Goal: Task Accomplishment & Management: Manage account settings

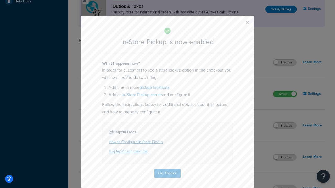
click at [240, 24] on button "button" at bounding box center [239, 24] width 1 height 1
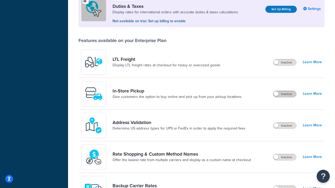
scroll to position [160, 0]
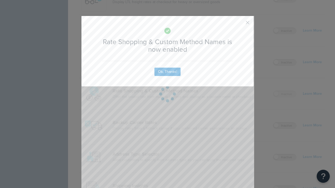
click at [240, 24] on button "button" at bounding box center [239, 24] width 1 height 1
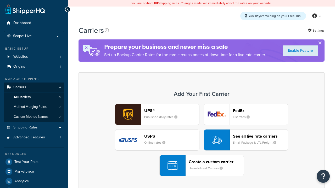
click at [201, 140] on div "UPS® Published daily rates FedEx List rates USPS Online rates See all live rate…" at bounding box center [201, 140] width 235 height 73
click at [246, 140] on div "See all live rate carriers Small Package & LTL Freight" at bounding box center [260, 140] width 55 height 13
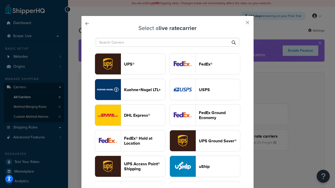
click at [205, 90] on header "USPS" at bounding box center [219, 89] width 41 height 5
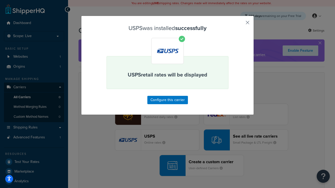
click at [240, 24] on button "button" at bounding box center [239, 24] width 1 height 1
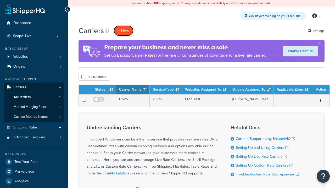
click at [123, 31] on button "+ New" at bounding box center [124, 30] width 20 height 11
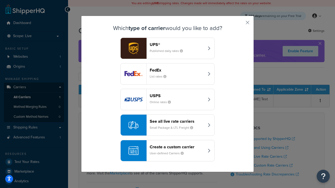
click at [167, 125] on div "See all live rate carriers Small Package & LTL Freight" at bounding box center [177, 125] width 55 height 13
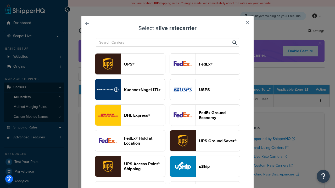
click at [205, 64] on header "FedEx®" at bounding box center [219, 64] width 41 height 5
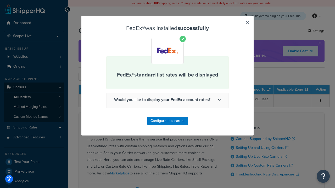
click at [240, 24] on button "button" at bounding box center [239, 24] width 1 height 1
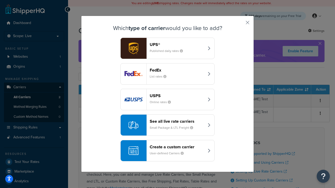
click at [167, 125] on div "See all live rate carriers Small Package & LTL Freight" at bounding box center [177, 125] width 55 height 13
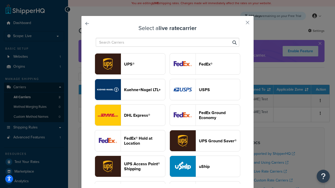
click at [144, 64] on header "UPS®" at bounding box center [144, 64] width 41 height 5
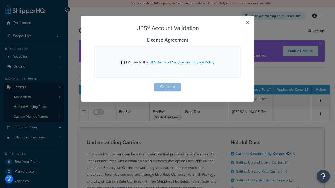
click at [123, 63] on input "I Agree to the UPS Terms of Service and Privacy Policy" at bounding box center [123, 63] width 4 height 4
checkbox input "true"
click at [167, 87] on button "Continue" at bounding box center [167, 87] width 26 height 8
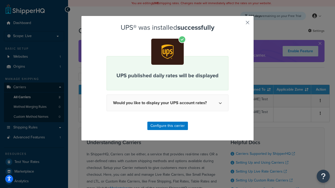
click at [240, 24] on button "button" at bounding box center [239, 24] width 1 height 1
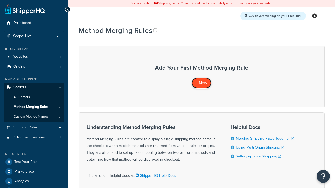
click at [201, 83] on span "+ New" at bounding box center [202, 83] width 12 height 6
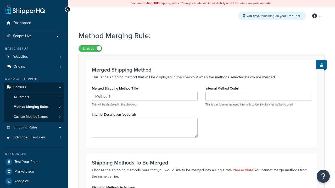
type input "Method 1"
type input "001"
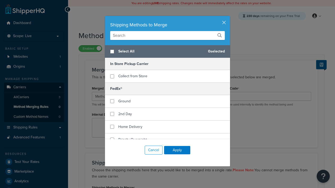
scroll to position [81, 0]
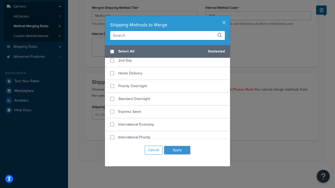
click at [124, 50] on span "Ground" at bounding box center [124, 47] width 12 height 5
checkbox input "true"
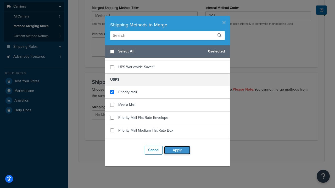
click at [177, 150] on button "Apply" at bounding box center [177, 150] width 26 height 8
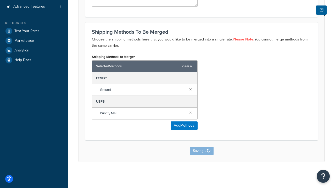
scroll to position [0, 0]
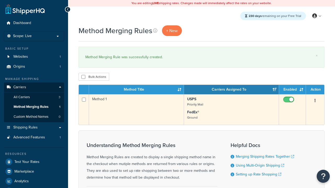
click at [315, 101] on icon "button" at bounding box center [314, 101] width 1 height 4
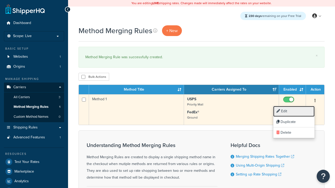
click at [294, 111] on link "Edit" at bounding box center [293, 111] width 41 height 11
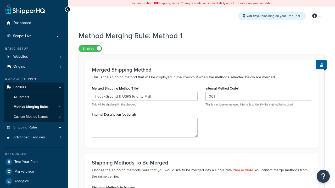
type input "FedexGround & USPS Priority Mail"
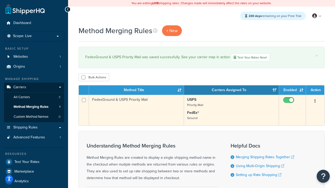
click at [315, 102] on icon "button" at bounding box center [314, 101] width 1 height 4
click at [0, 0] on link "Duplicate" at bounding box center [0, 0] width 0 height 0
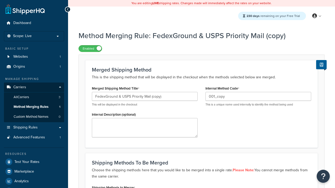
scroll to position [81, 0]
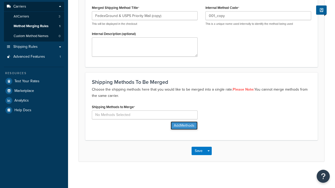
click at [183, 126] on button "Add Methods" at bounding box center [184, 126] width 27 height 8
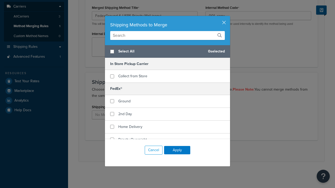
scroll to position [0, 0]
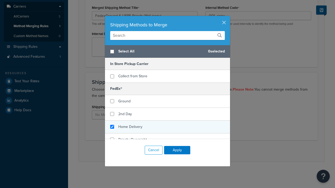
click at [130, 127] on span "Home Delivery" at bounding box center [130, 126] width 24 height 5
checkbox input "true"
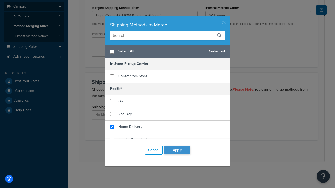
checkbox input "true"
click at [177, 150] on button "Apply" at bounding box center [177, 150] width 26 height 8
click at [198, 151] on button "Save" at bounding box center [198, 151] width 14 height 8
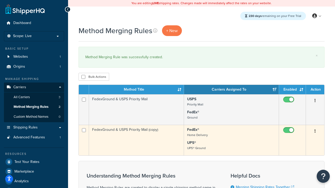
click at [315, 132] on icon "button" at bounding box center [314, 131] width 1 height 4
click at [0, 0] on link "Delete" at bounding box center [0, 0] width 0 height 0
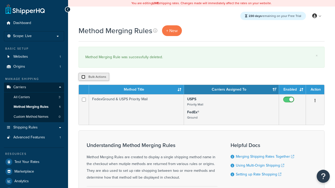
click at [83, 77] on input "checkbox" at bounding box center [83, 77] width 4 height 4
checkbox input "true"
click at [0, 0] on button "Delete" at bounding box center [0, 0] width 0 height 0
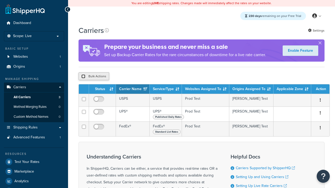
click at [83, 77] on input "checkbox" at bounding box center [83, 77] width 4 height 4
checkbox input "true"
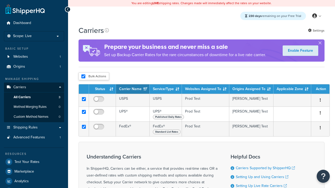
click at [0, 0] on button "Delete" at bounding box center [0, 0] width 0 height 0
